Goal: Entertainment & Leisure: Consume media (video, audio)

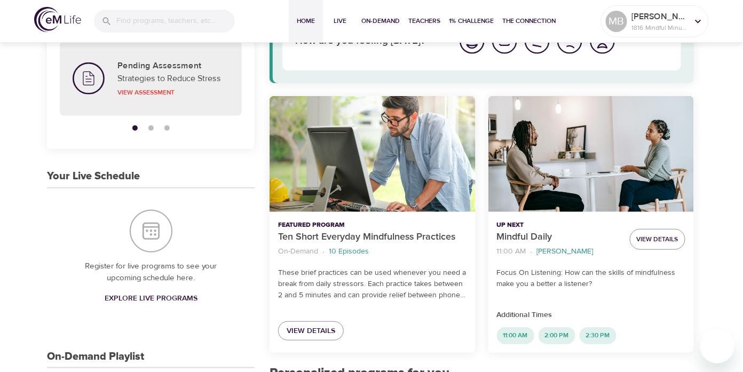
scroll to position [107, 0]
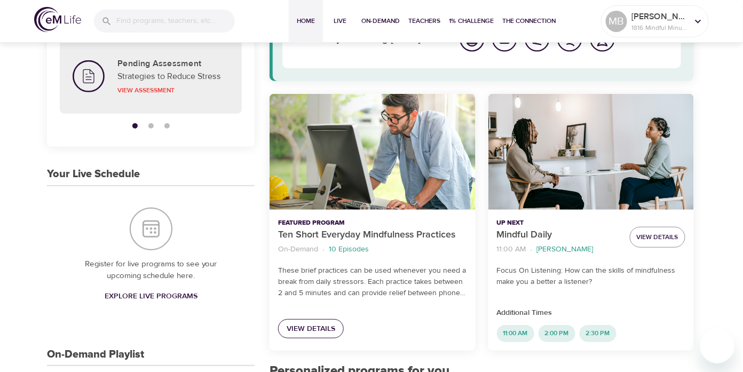
click at [311, 327] on span "View Details" at bounding box center [311, 328] width 49 height 13
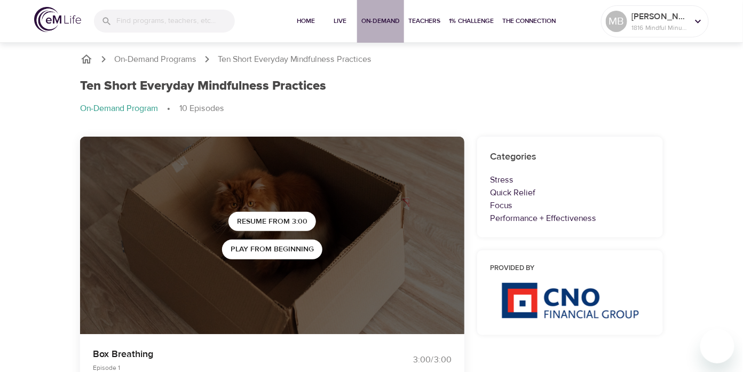
click at [383, 22] on span "On-Demand" at bounding box center [380, 20] width 38 height 11
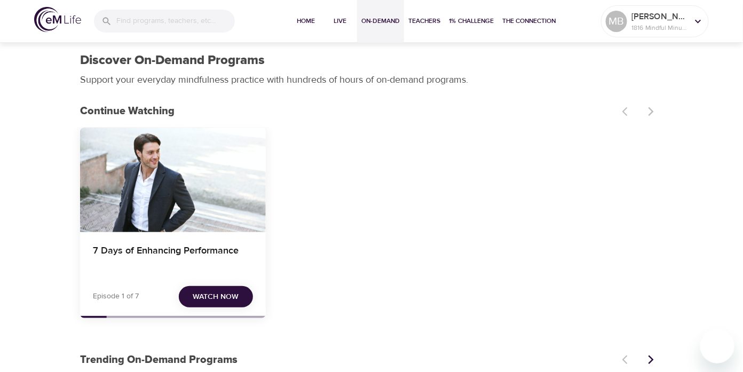
click at [218, 296] on span "Watch Now" at bounding box center [216, 296] width 46 height 13
